Goal: Use online tool/utility: Utilize a website feature to perform a specific function

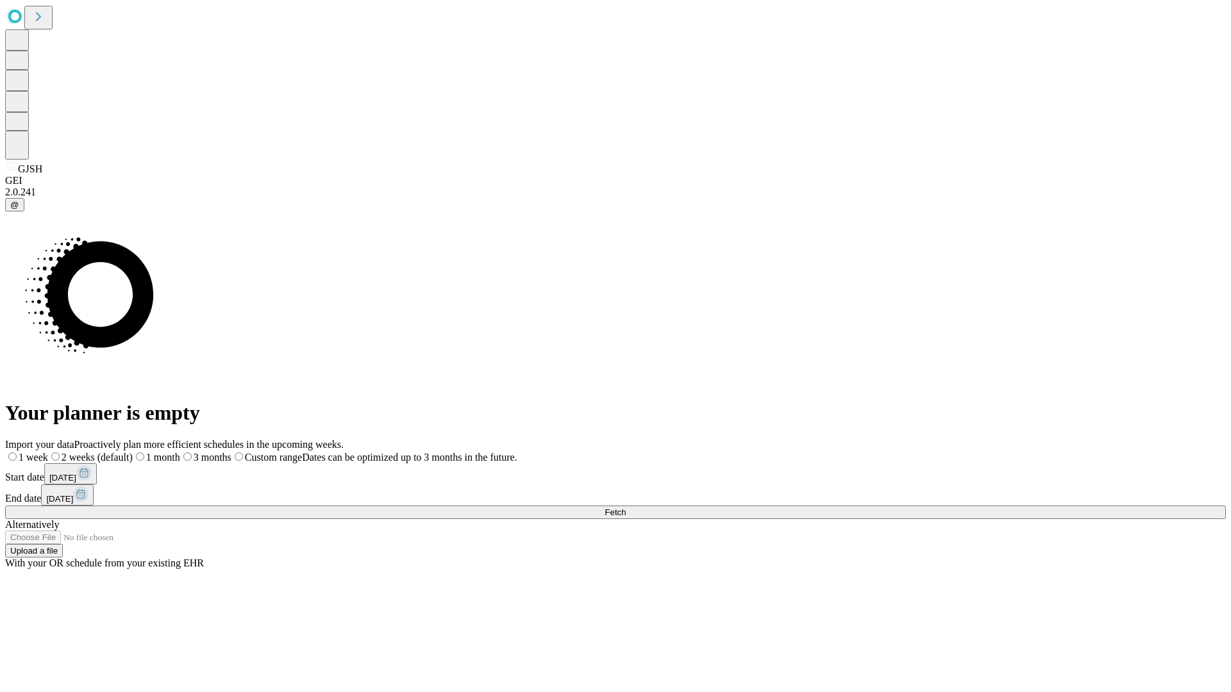
click at [626, 508] on span "Fetch" at bounding box center [614, 513] width 21 height 10
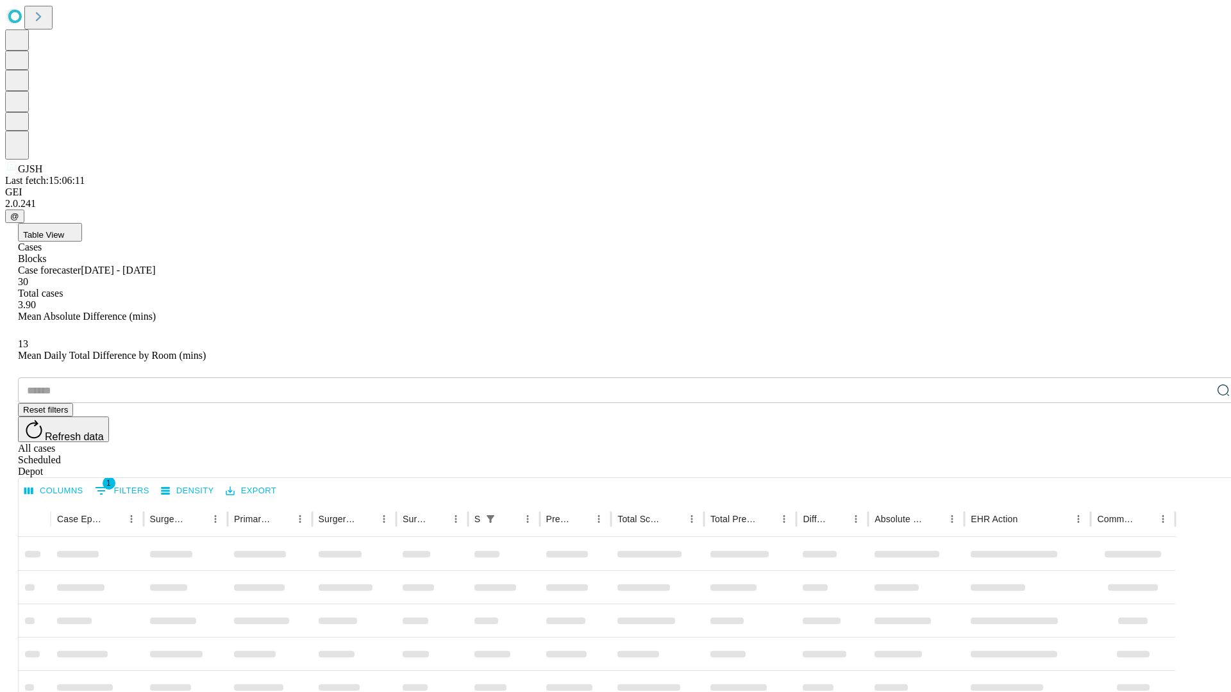
click at [64, 230] on span "Table View" at bounding box center [43, 235] width 41 height 10
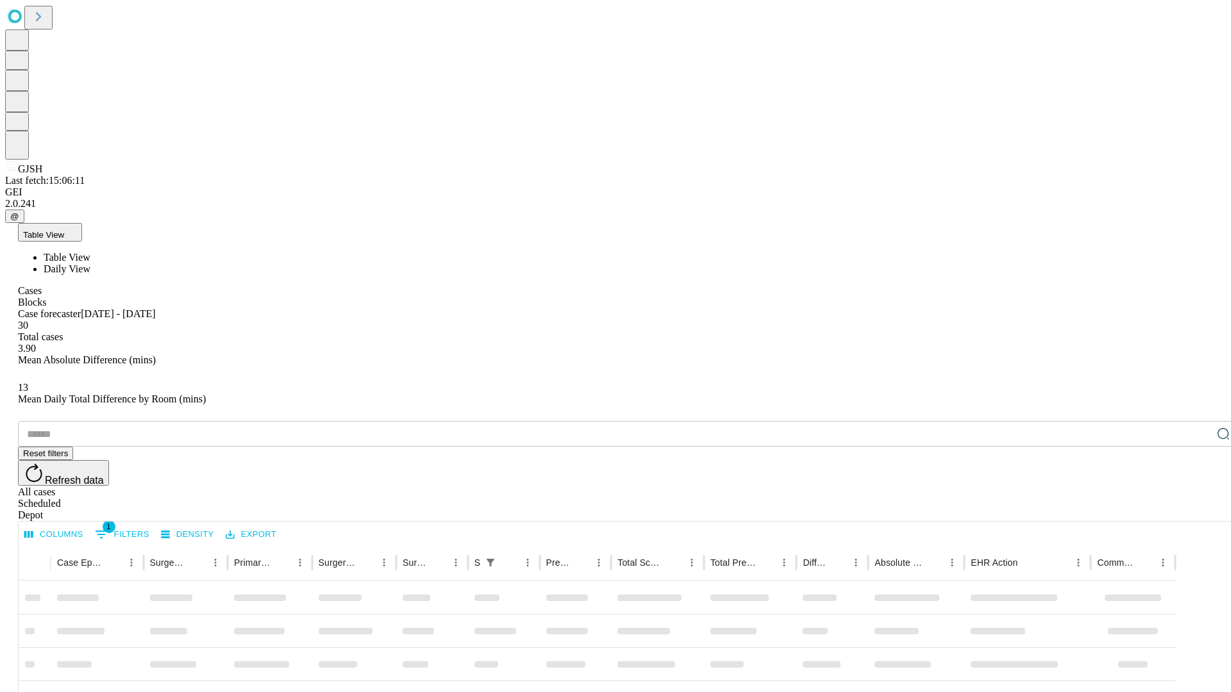
click at [90, 263] on span "Daily View" at bounding box center [67, 268] width 47 height 11
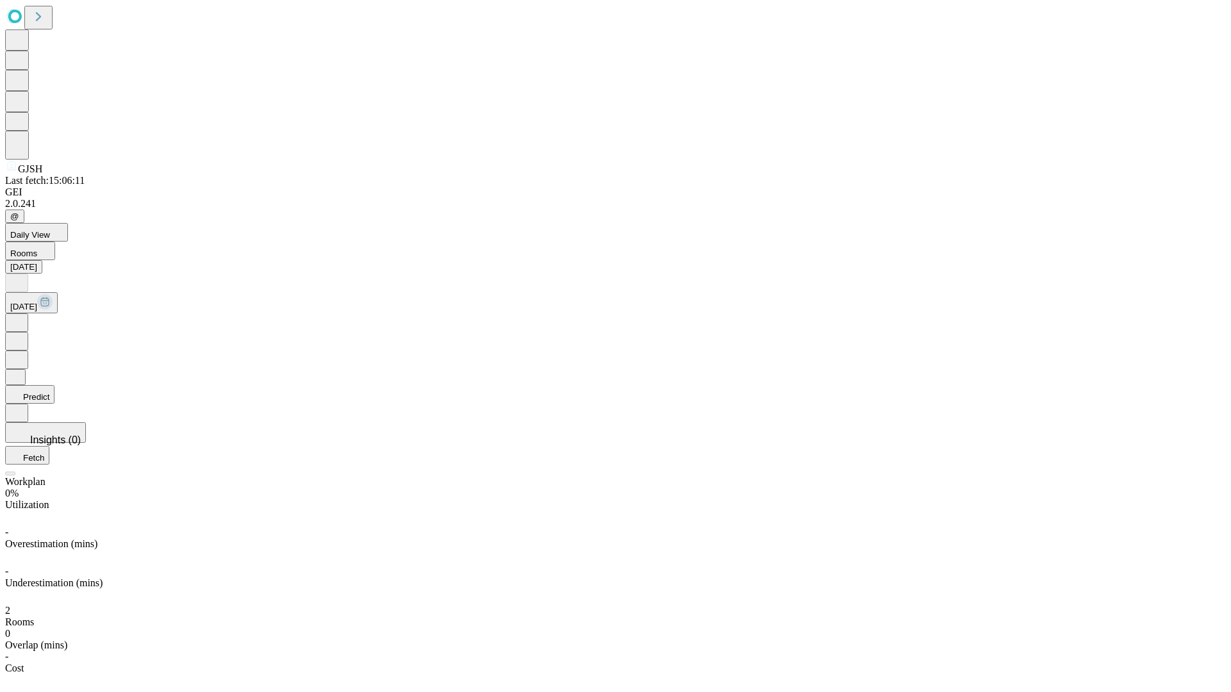
click at [54, 385] on button "Predict" at bounding box center [29, 394] width 49 height 19
